Goal: Information Seeking & Learning: Learn about a topic

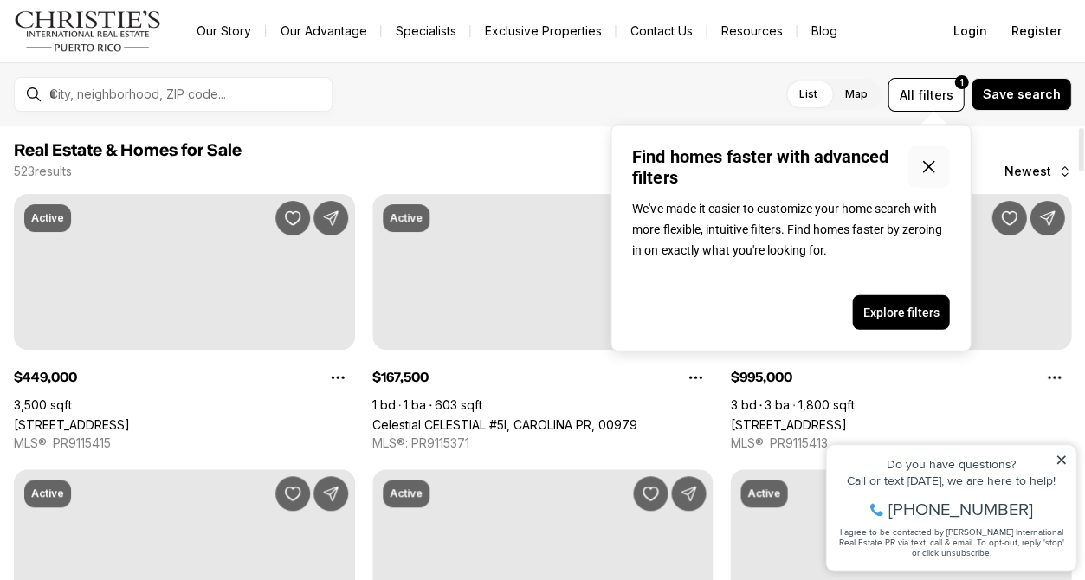
click at [934, 172] on icon "Close popover" at bounding box center [928, 167] width 10 height 10
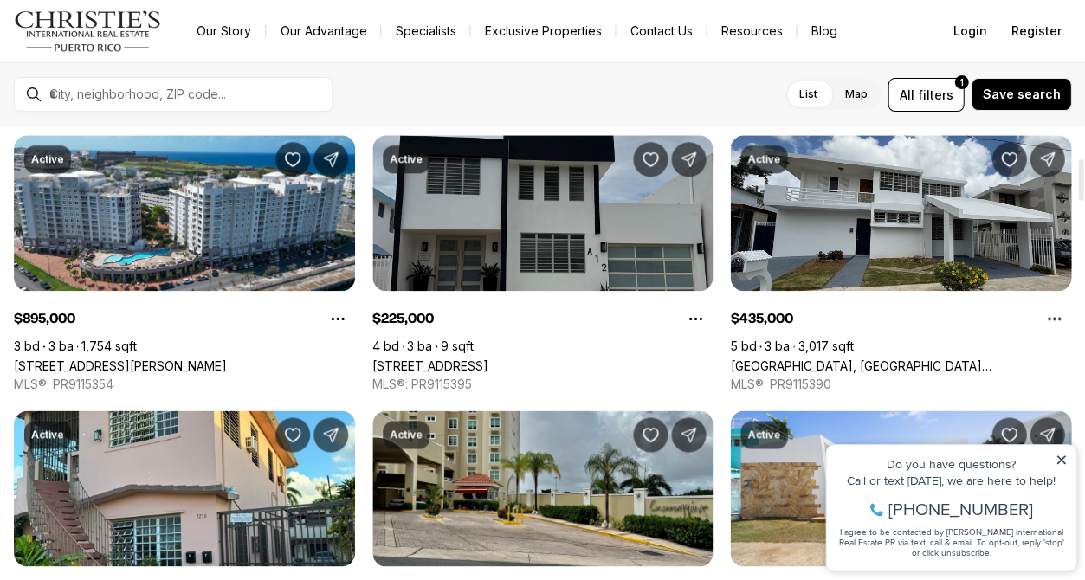
scroll to position [334, 0]
click at [489, 359] on link "Calle 1 VILLAS DE LEVITTOWN #A12, TOA BAJA PR, 00949" at bounding box center [430, 366] width 116 height 15
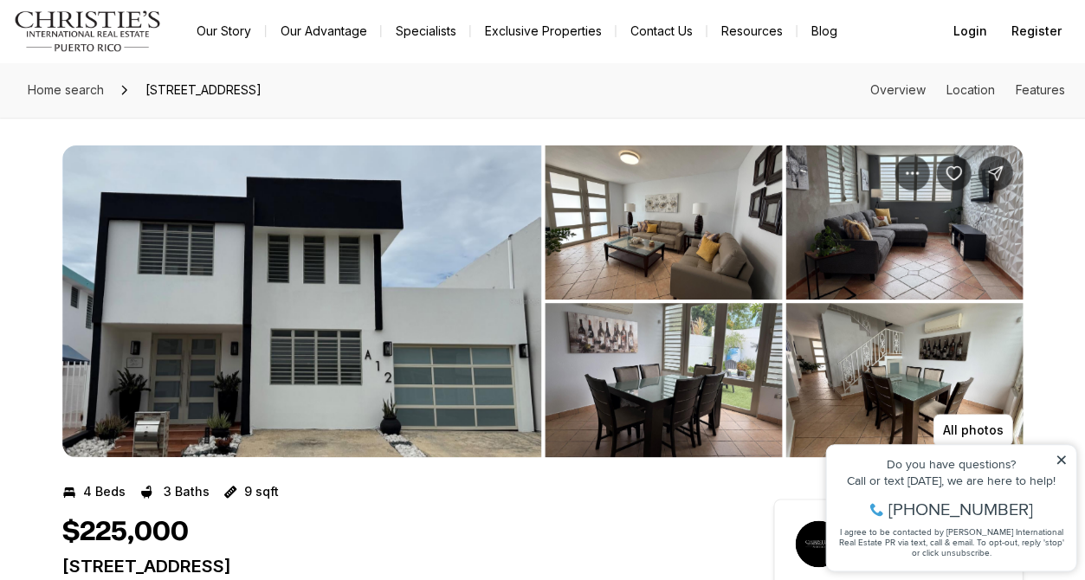
scroll to position [3680, 0]
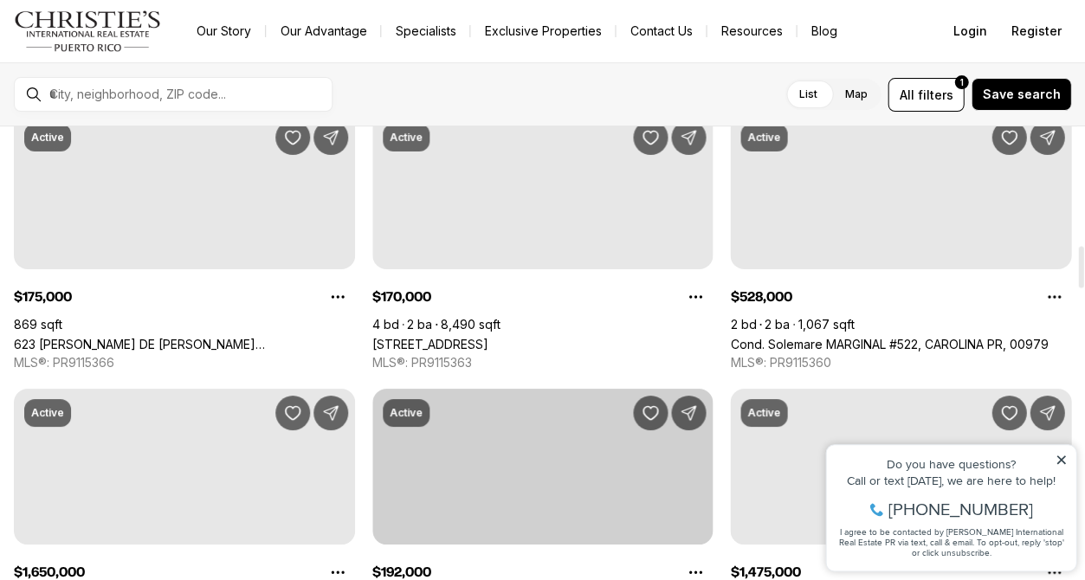
scroll to position [1123, 0]
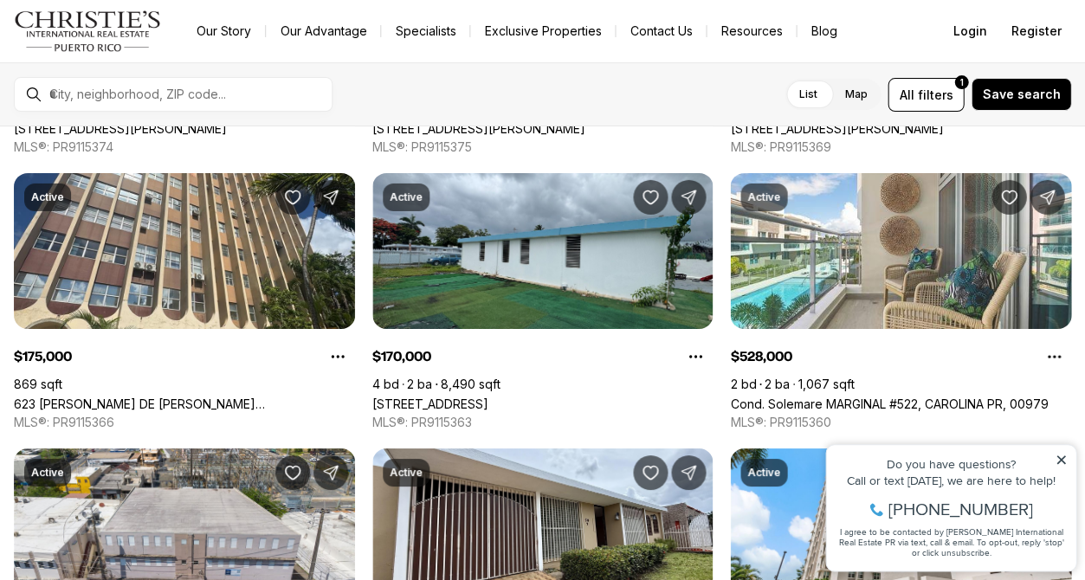
click at [1059, 456] on icon at bounding box center [1061, 460] width 12 height 12
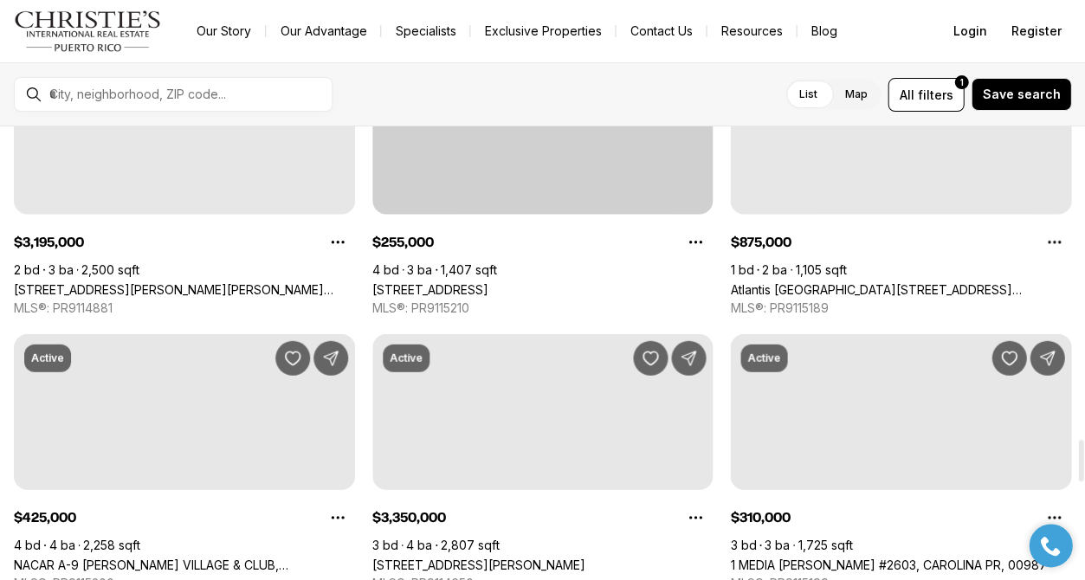
scroll to position [3591, 0]
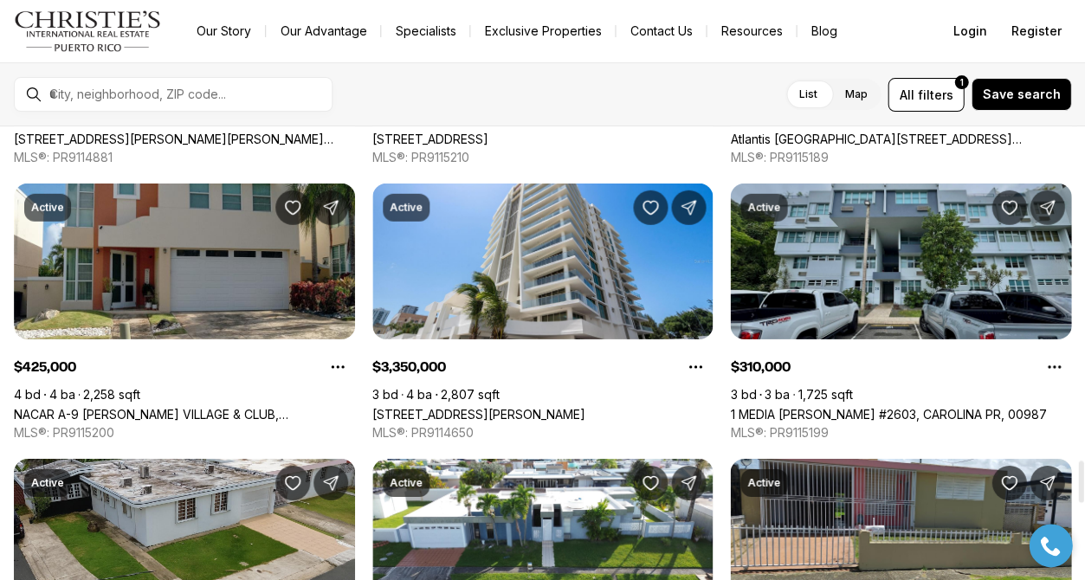
click at [854, 407] on link "1 MEDIA [PERSON_NAME] #2603, CAROLINA PR, 00987" at bounding box center [888, 414] width 316 height 15
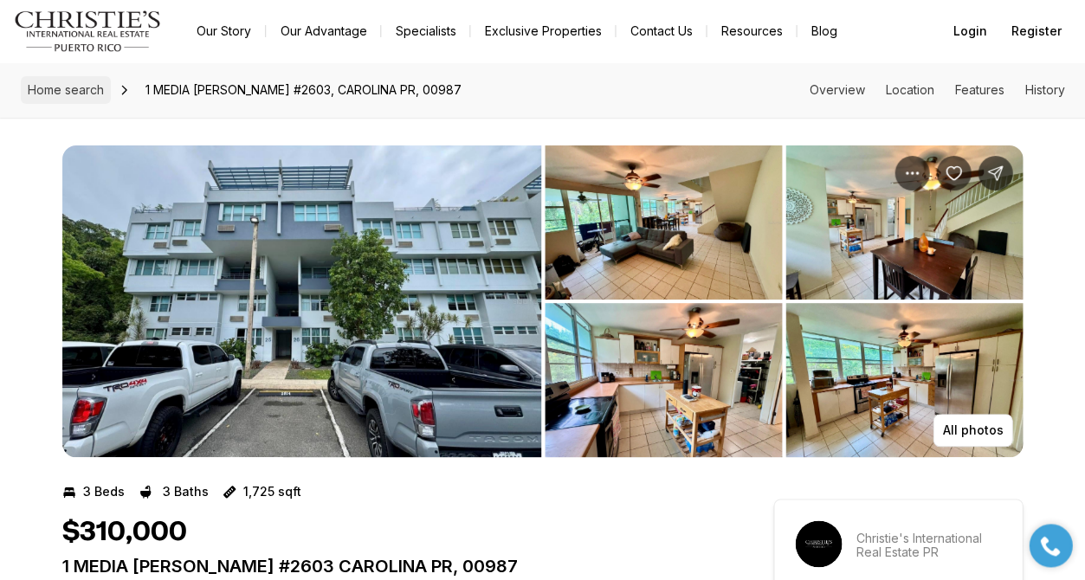
click at [77, 91] on span "Home search" at bounding box center [66, 89] width 76 height 15
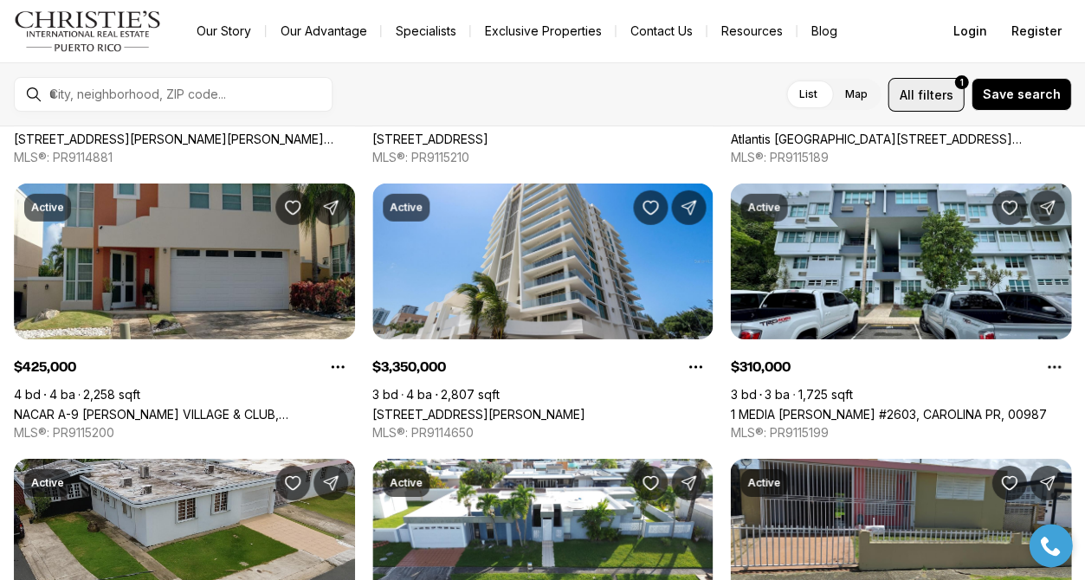
click at [941, 93] on span "filters" at bounding box center [935, 95] width 36 height 18
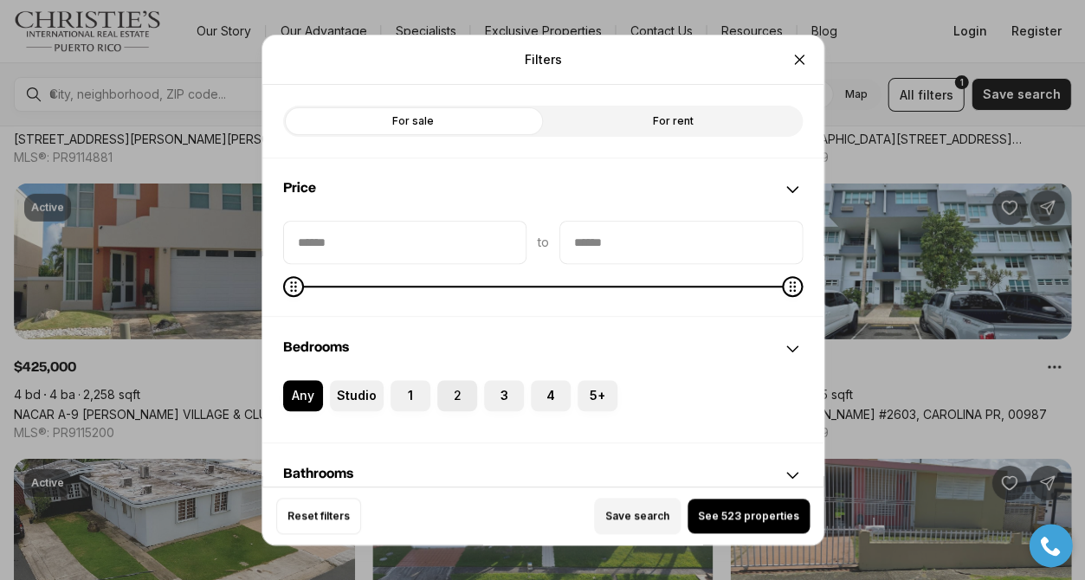
click at [457, 398] on label "2" at bounding box center [457, 395] width 40 height 31
click at [455, 398] on button "2" at bounding box center [445, 388] width 17 height 17
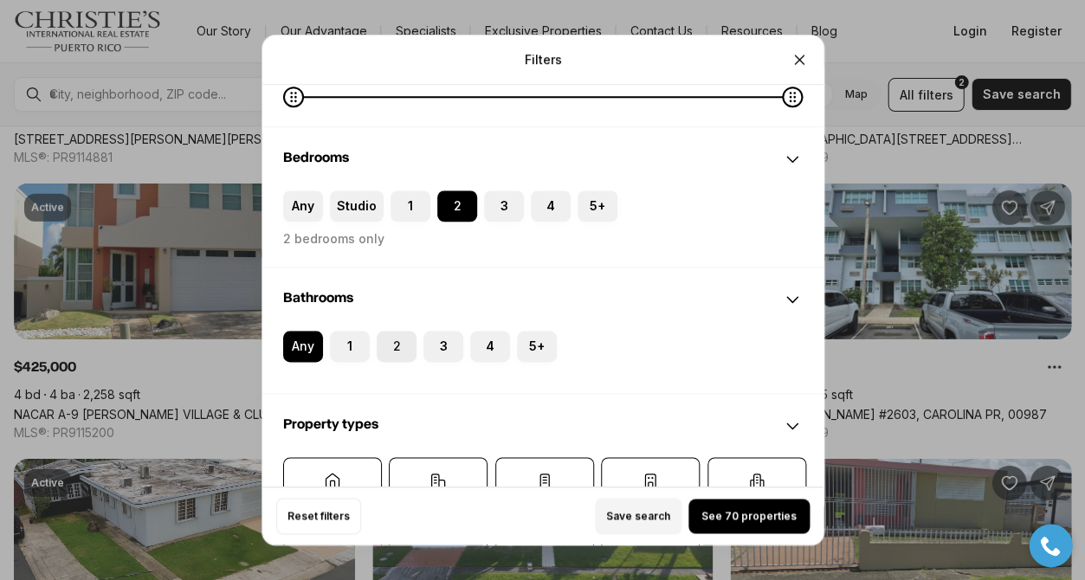
click at [392, 347] on label "2" at bounding box center [397, 346] width 40 height 31
click at [392, 347] on button "2" at bounding box center [385, 339] width 17 height 17
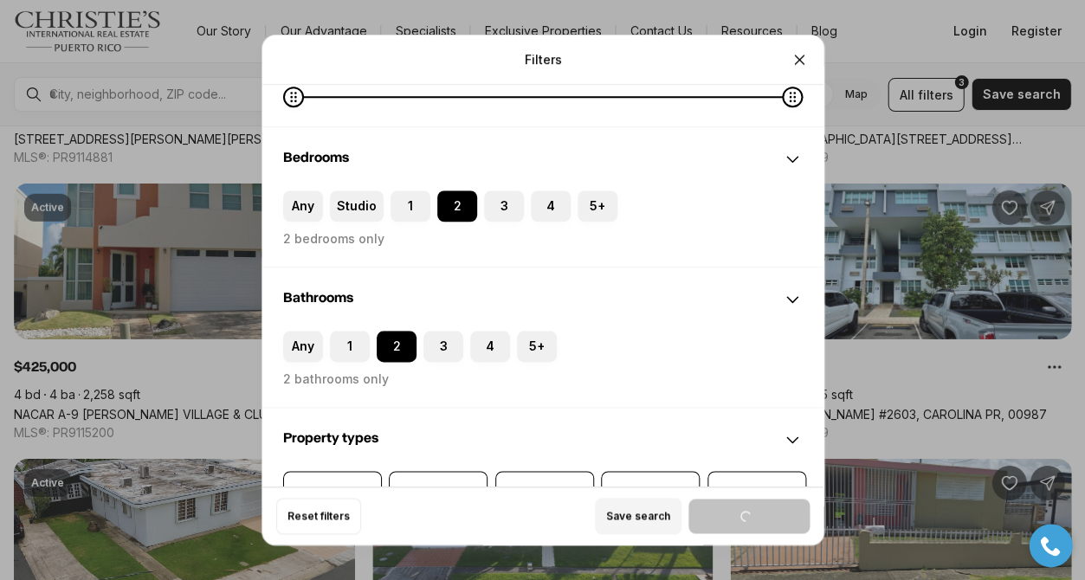
scroll to position [395, 0]
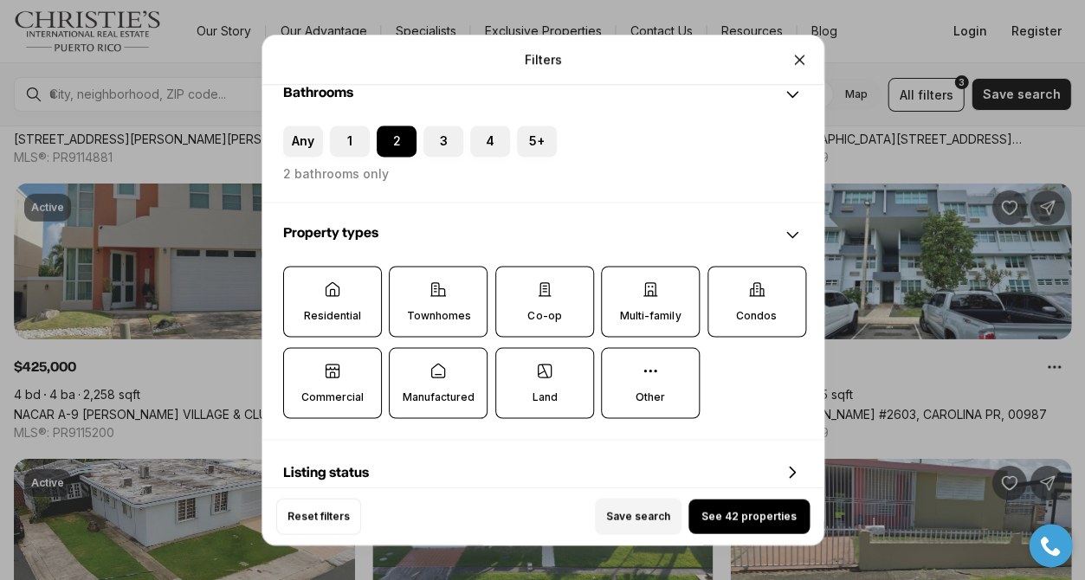
click at [560, 305] on label "Co-op" at bounding box center [544, 301] width 99 height 71
click at [513, 284] on button "Co-op" at bounding box center [503, 275] width 17 height 17
click at [453, 297] on label "Townhomes" at bounding box center [438, 301] width 99 height 71
click at [407, 284] on button "Townhomes" at bounding box center [398, 275] width 17 height 17
click at [340, 381] on label "Commercial" at bounding box center [332, 383] width 99 height 71
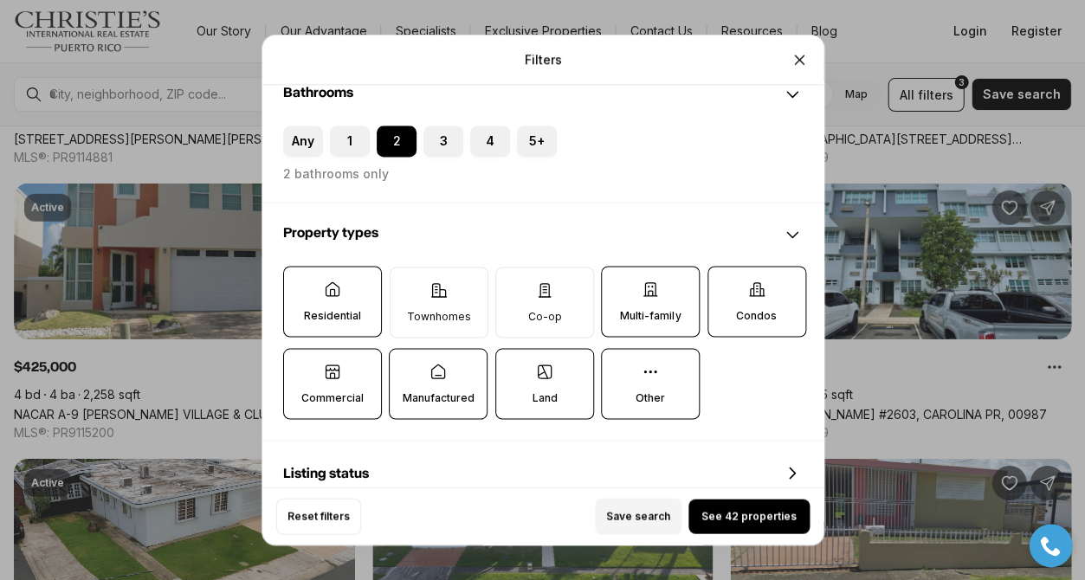
click at [301, 366] on button "Commercial" at bounding box center [292, 357] width 17 height 17
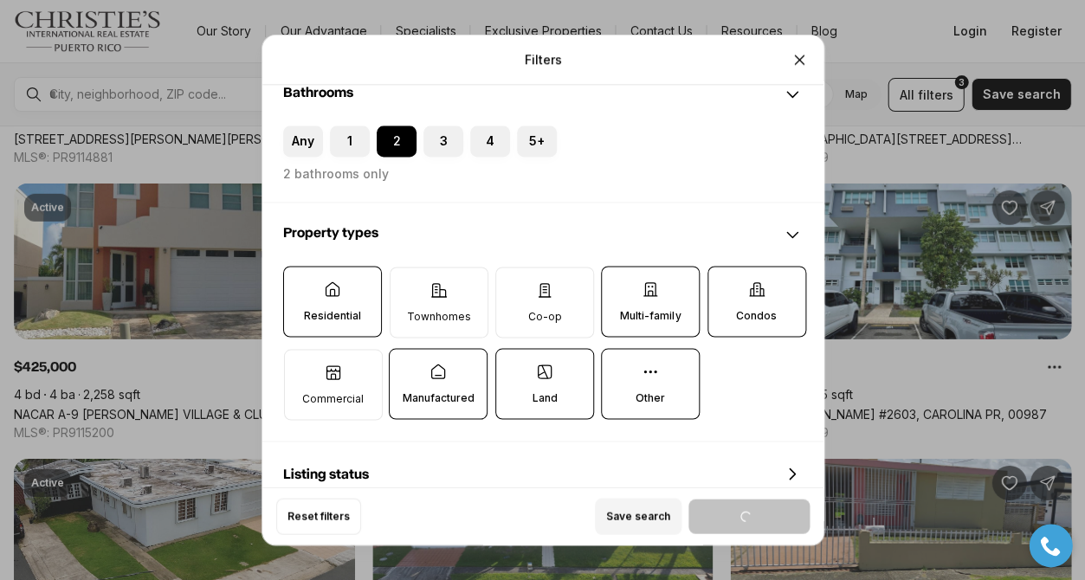
click at [444, 391] on p "Manufactured" at bounding box center [438, 398] width 72 height 14
click at [407, 366] on button "Manufactured" at bounding box center [398, 357] width 17 height 17
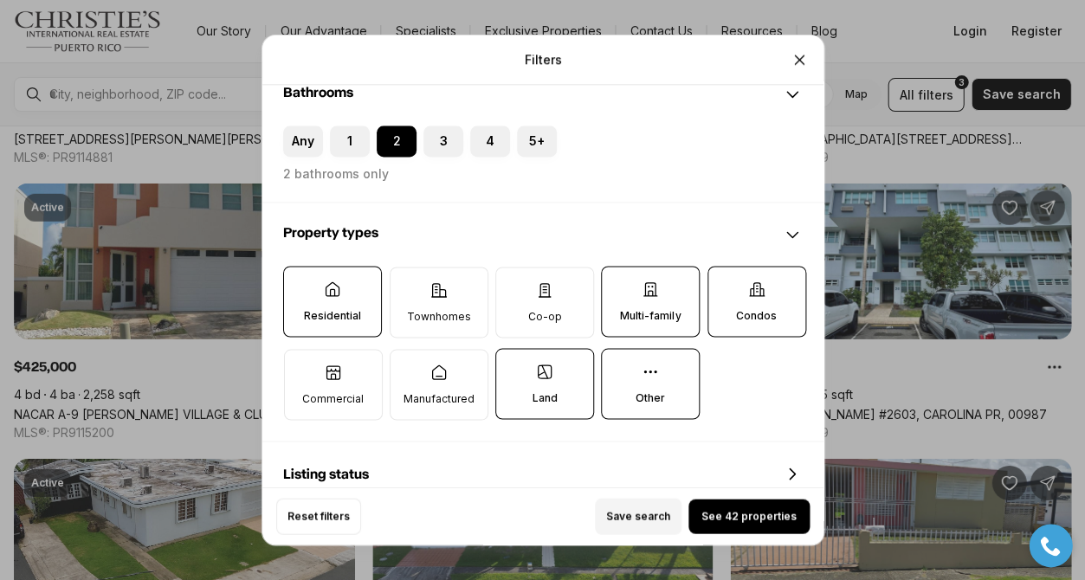
click at [542, 391] on p "Land" at bounding box center [544, 398] width 25 height 14
click at [513, 366] on button "Land" at bounding box center [503, 357] width 17 height 17
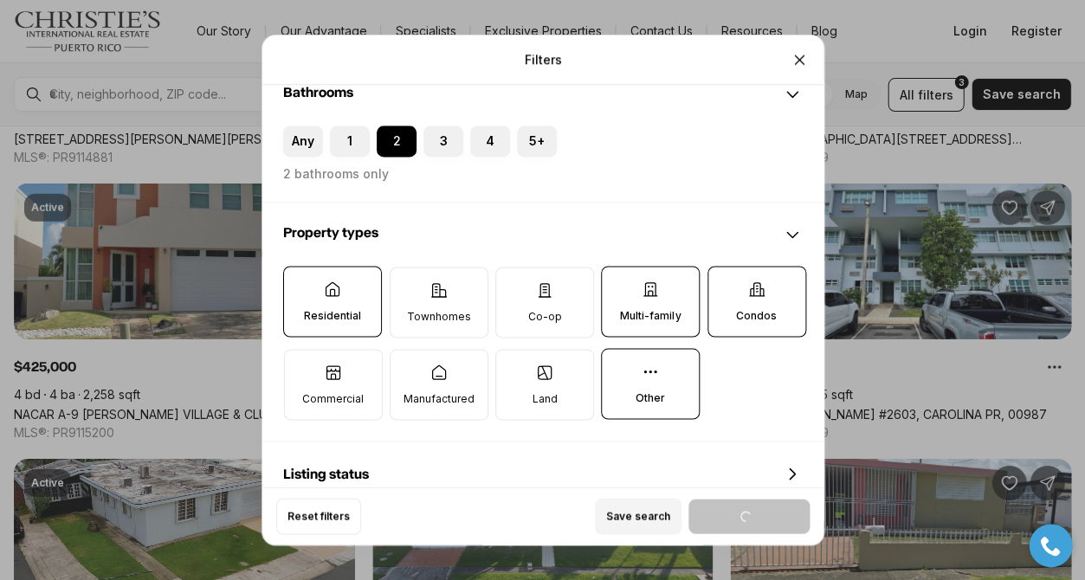
click at [641, 392] on p "Other" at bounding box center [650, 398] width 29 height 14
click at [619, 366] on button "Other" at bounding box center [610, 357] width 17 height 17
click at [657, 320] on p "Multi-family" at bounding box center [650, 315] width 61 height 14
click at [619, 284] on button "Multi-family" at bounding box center [610, 275] width 17 height 17
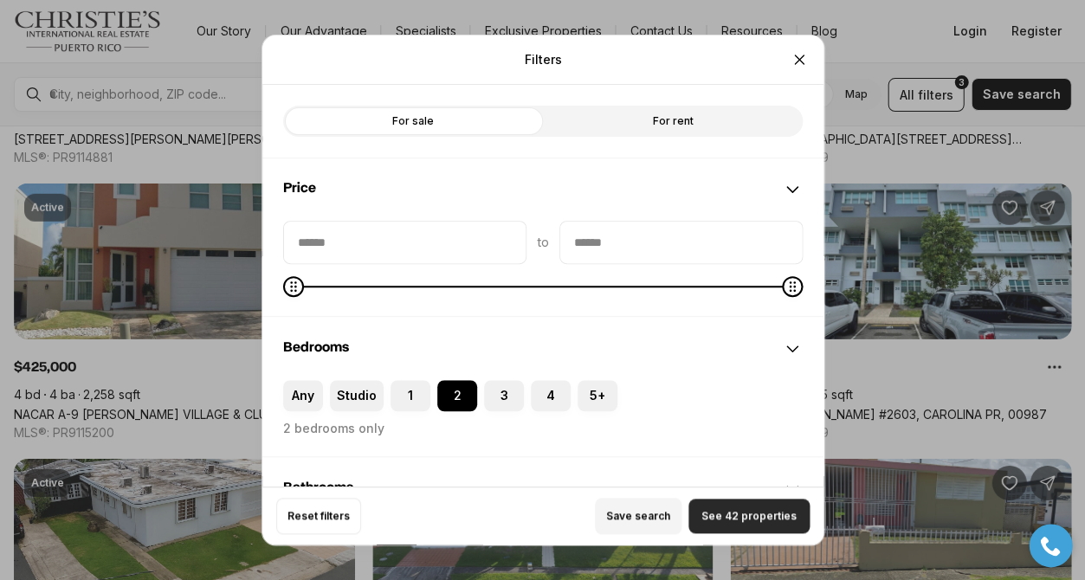
click at [733, 514] on span "See 42 properties" at bounding box center [749, 516] width 95 height 14
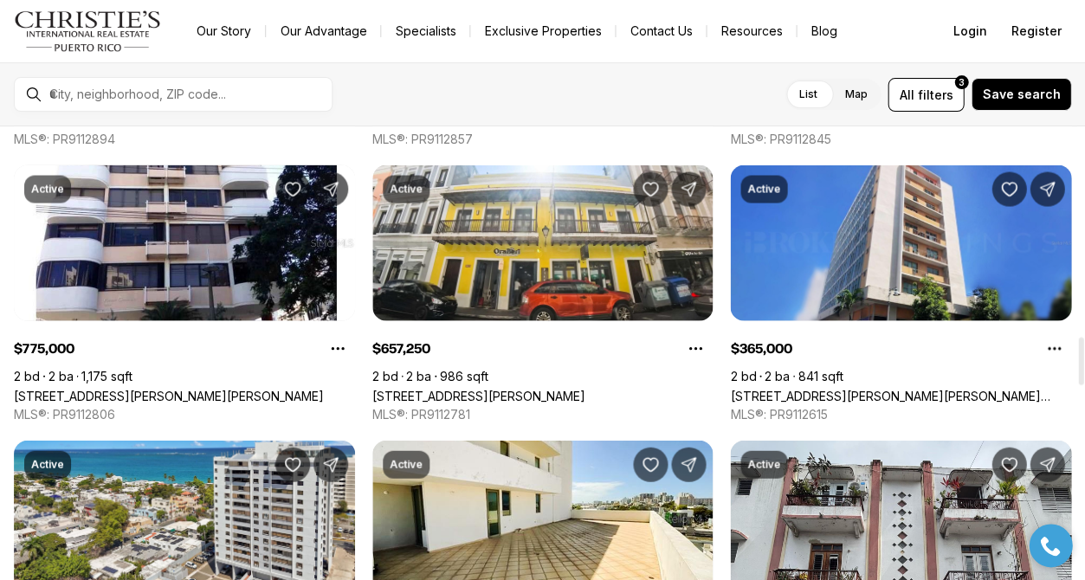
scroll to position [1987, 0]
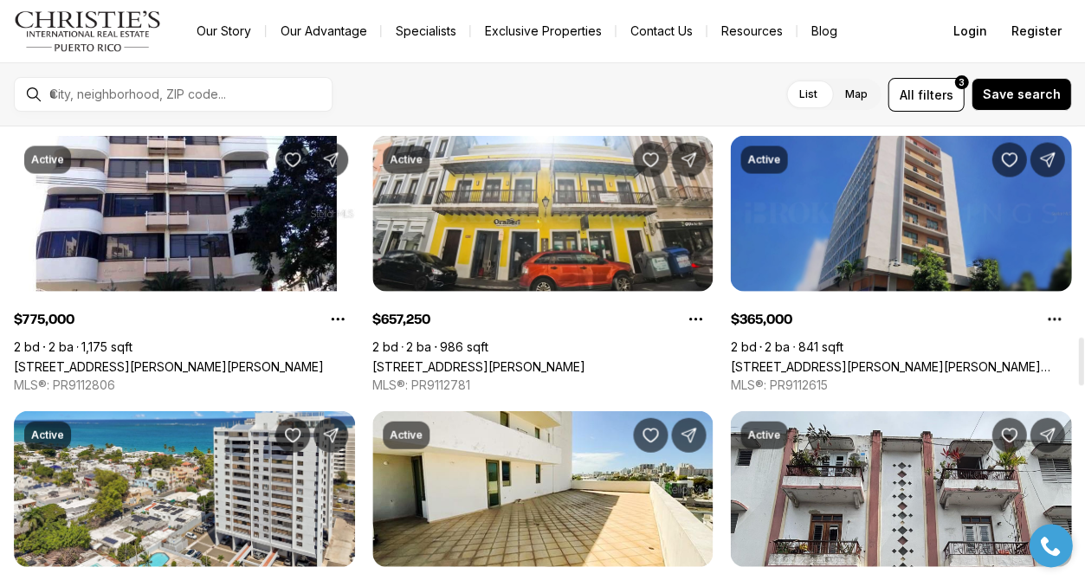
click at [823, 359] on link "[STREET_ADDRESS][PERSON_NAME][PERSON_NAME][PERSON_NAME]" at bounding box center [900, 366] width 341 height 15
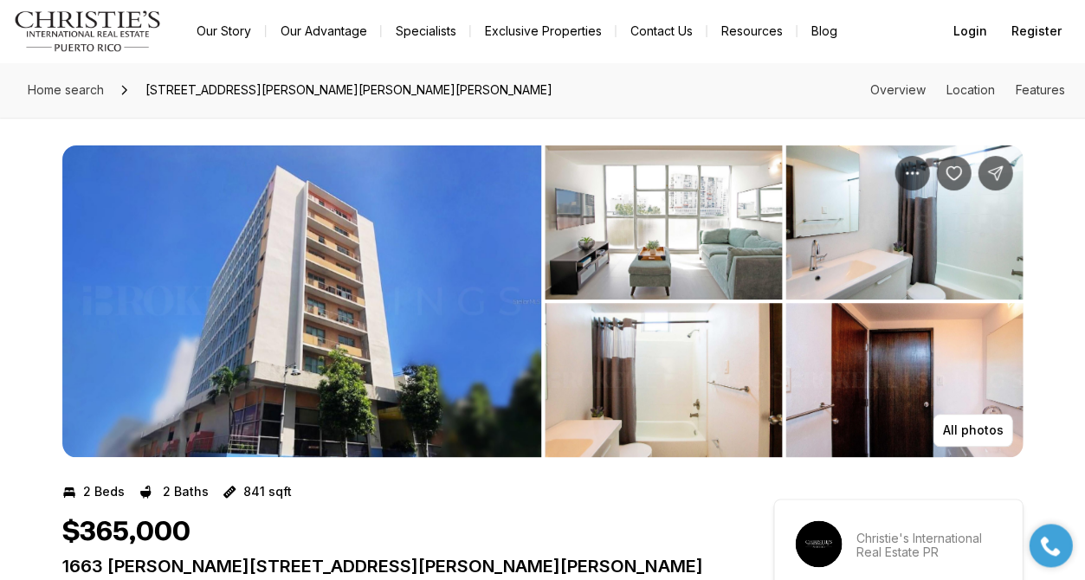
scroll to position [3792, 0]
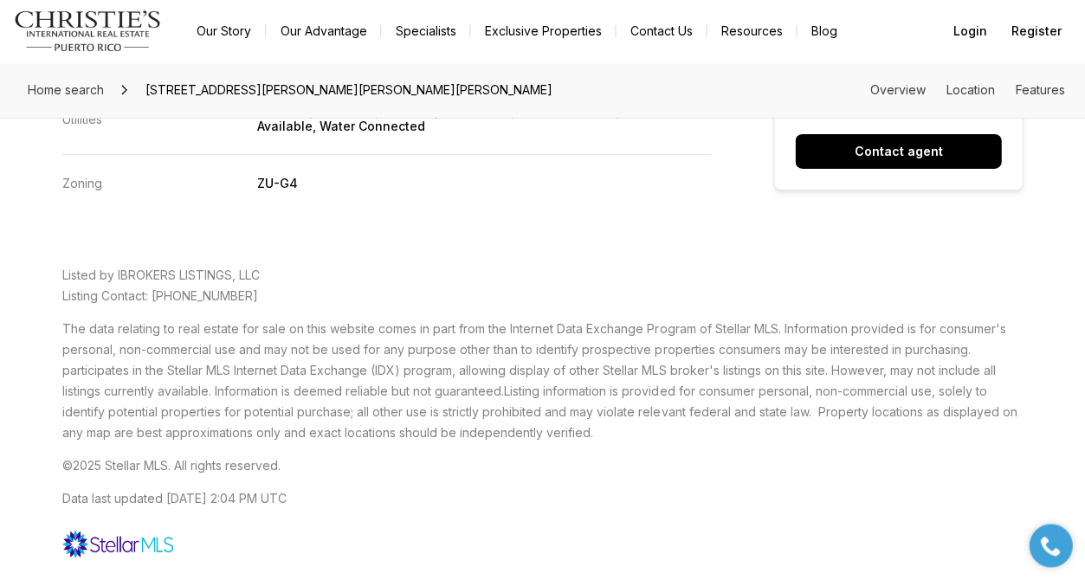
scroll to position [3699, 0]
